Goal: Task Accomplishment & Management: Manage account settings

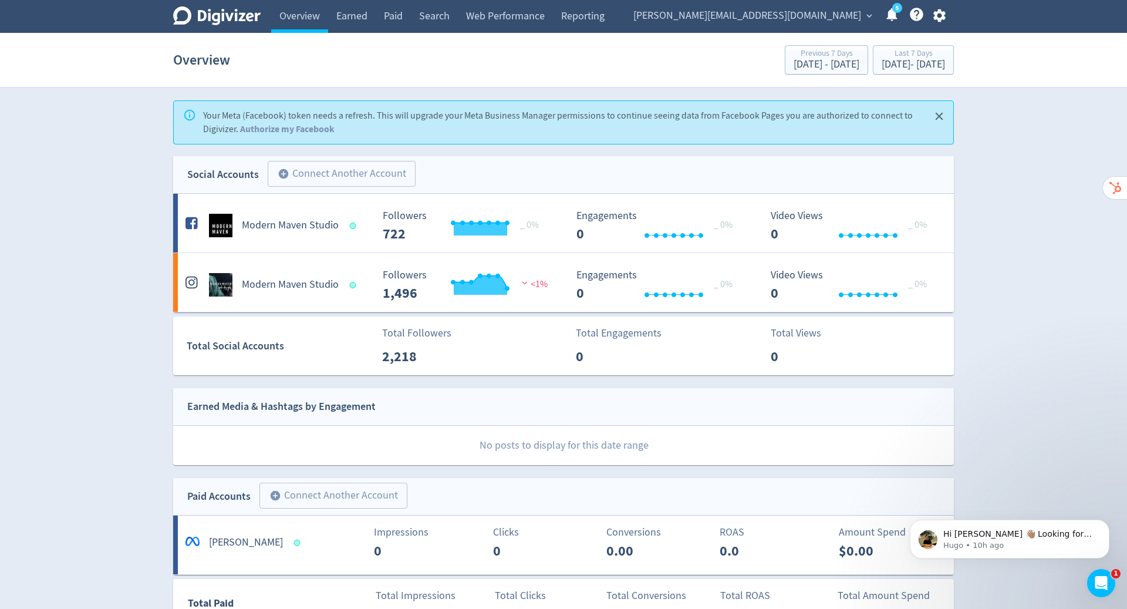
click at [1003, 126] on div "Digivizer Logo [PERSON_NAME] Logo Overview Earned Paid Search Web Performance R…" at bounding box center [563, 442] width 1127 height 885
click at [935, 12] on icon "button" at bounding box center [938, 15] width 12 height 13
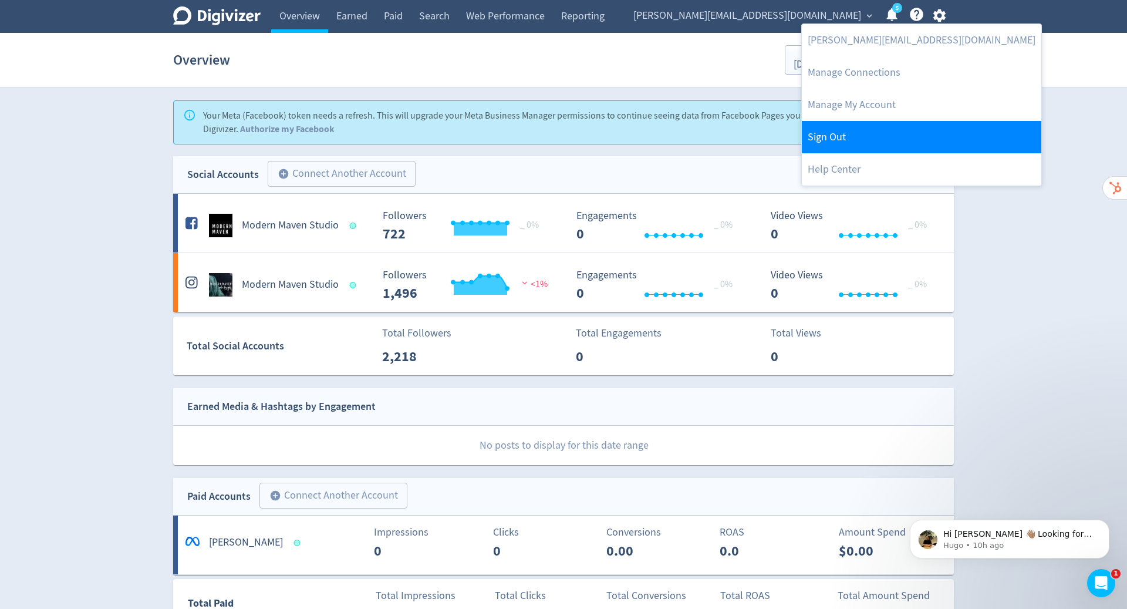
click at [903, 142] on link "Sign Out" at bounding box center [921, 137] width 239 height 32
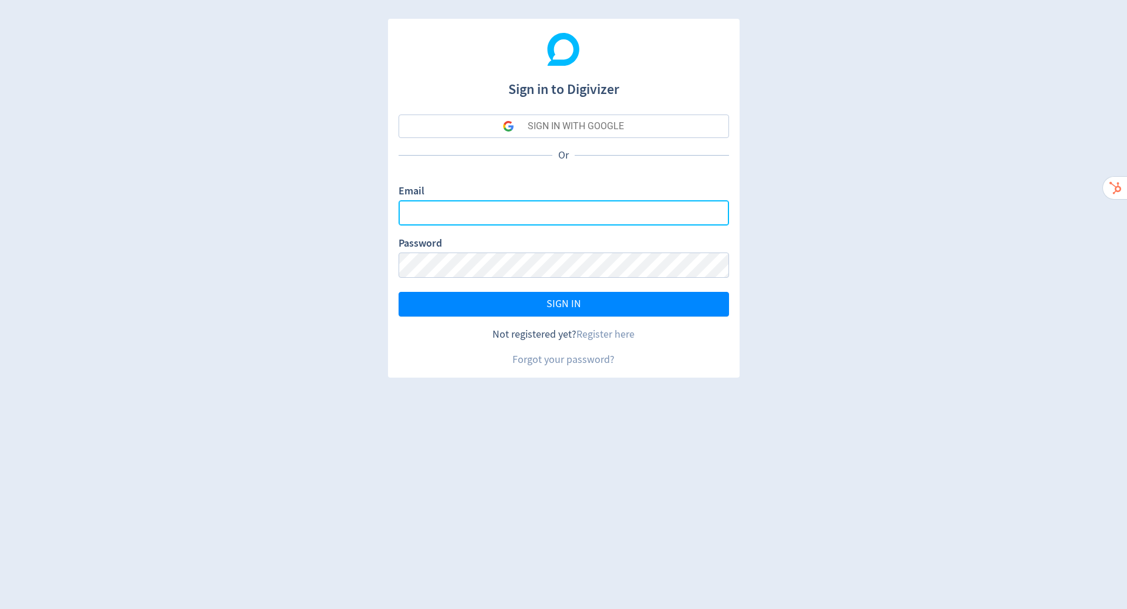
click at [648, 205] on input "Email" at bounding box center [563, 212] width 330 height 25
type input "[PERSON_NAME][EMAIL_ADDRESS][PERSON_NAME][DOMAIN_NAME]"
